Goal: Use online tool/utility

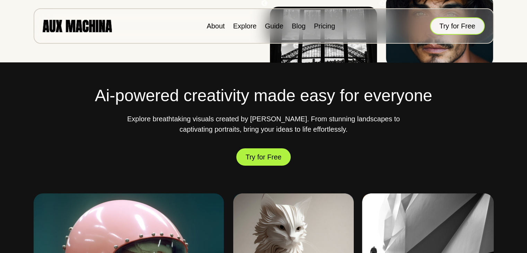
scroll to position [242, 0]
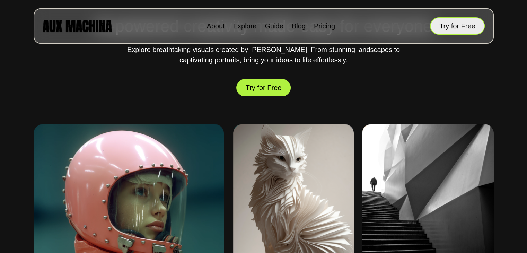
click at [452, 25] on button "Try for Free" at bounding box center [457, 25] width 55 height 17
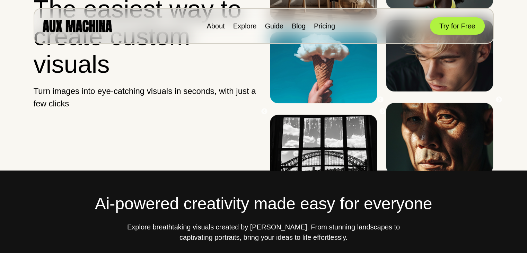
scroll to position [69, 0]
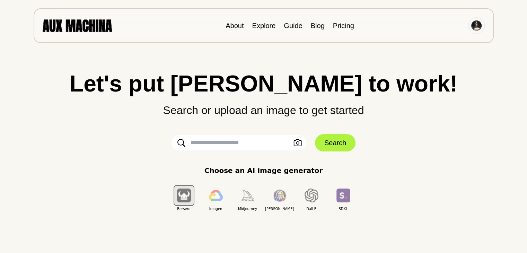
click at [241, 145] on input "text" at bounding box center [238, 142] width 135 height 15
click at [238, 144] on input "text" at bounding box center [238, 142] width 135 height 15
paste input "**********"
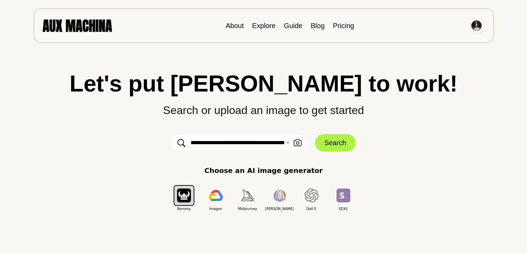
scroll to position [0, 1234]
type input "**********"
click at [332, 142] on button "Search" at bounding box center [335, 142] width 41 height 17
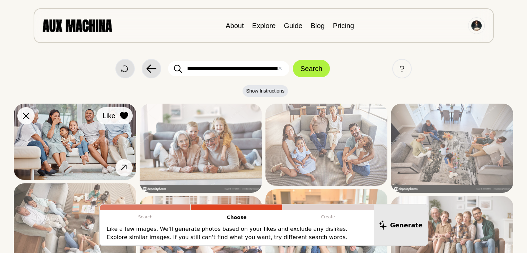
click at [123, 115] on icon at bounding box center [124, 116] width 8 height 8
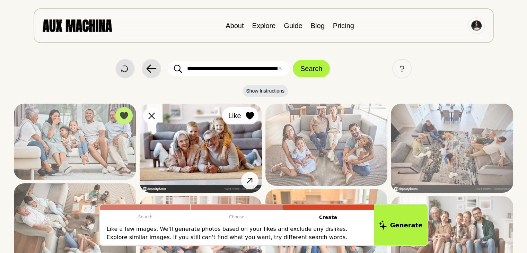
click at [255, 117] on button "Like" at bounding box center [240, 115] width 36 height 17
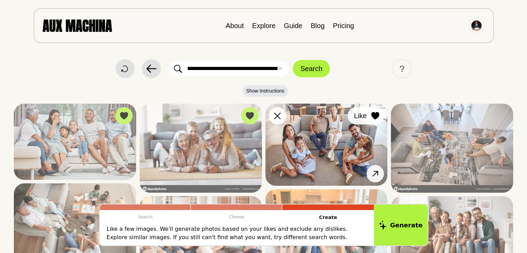
click at [377, 114] on icon at bounding box center [375, 116] width 8 height 8
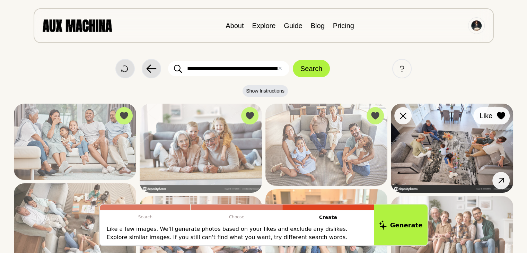
click at [500, 112] on icon at bounding box center [501, 116] width 8 height 8
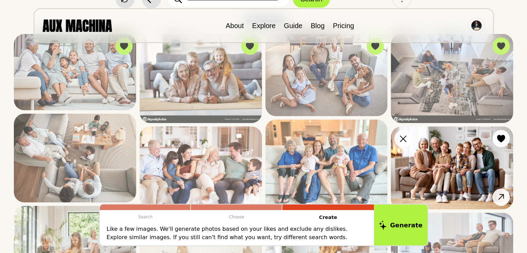
scroll to position [104, 0]
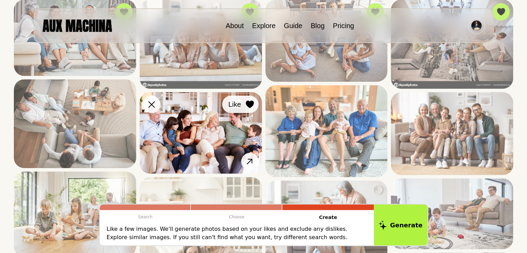
click at [253, 103] on icon at bounding box center [250, 104] width 8 height 8
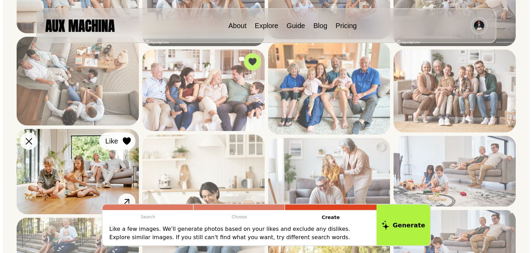
scroll to position [208, 0]
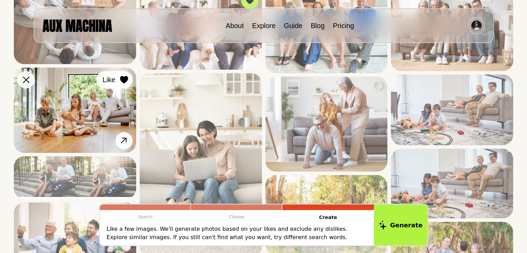
click at [123, 81] on icon at bounding box center [124, 80] width 8 height 8
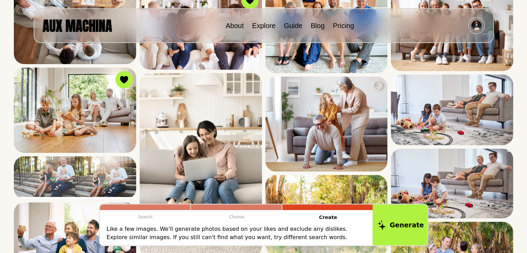
click at [410, 231] on button "Generate" at bounding box center [400, 224] width 56 height 43
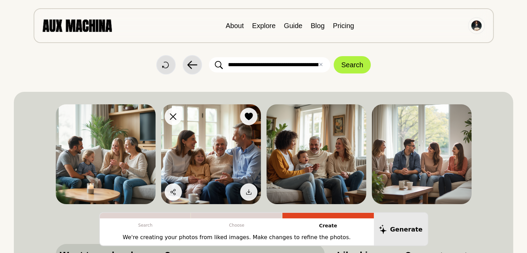
scroll to position [0, 0]
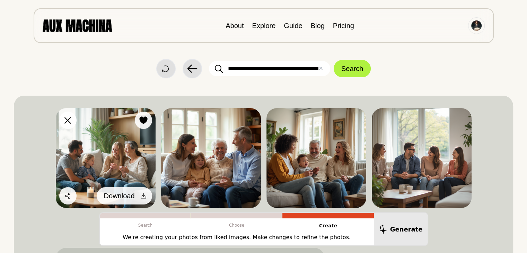
click at [143, 196] on icon at bounding box center [143, 195] width 5 height 5
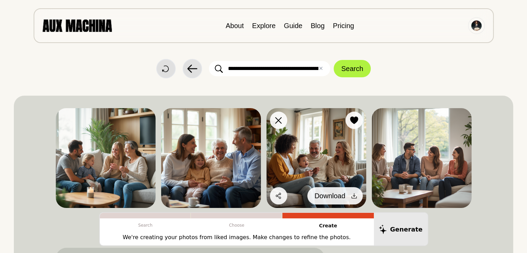
click at [352, 197] on icon at bounding box center [353, 195] width 7 height 7
click at [328, 196] on span "Download" at bounding box center [329, 195] width 31 height 10
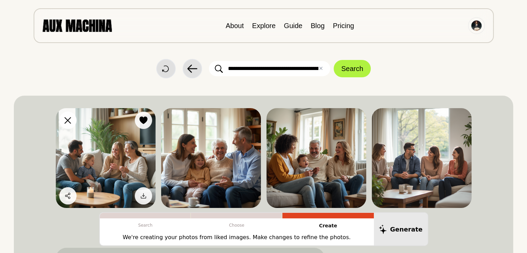
click at [118, 164] on img at bounding box center [106, 158] width 100 height 100
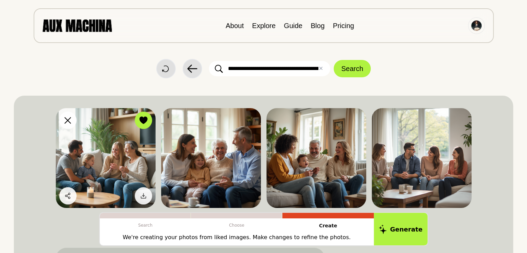
click at [120, 164] on img at bounding box center [106, 158] width 100 height 100
